Goal: Information Seeking & Learning: Learn about a topic

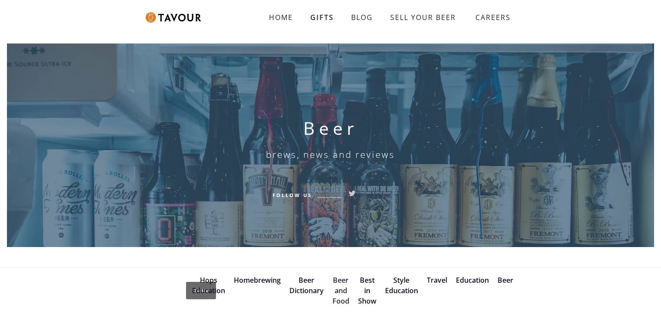
click at [342, 279] on link "Beer and Food" at bounding box center [340, 290] width 17 height 30
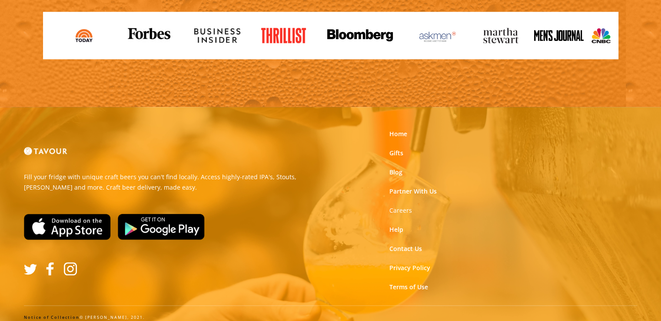
scroll to position [853, 0]
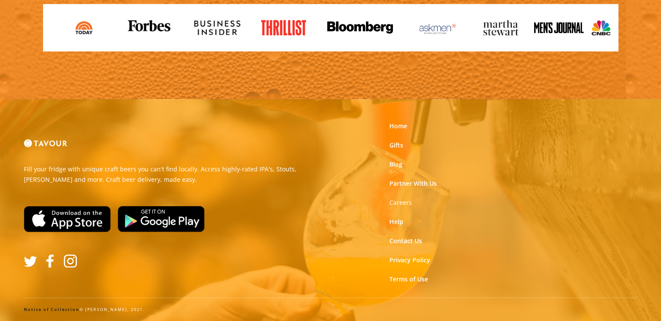
click at [173, 219] on img at bounding box center [161, 219] width 87 height 26
